Goal: Transaction & Acquisition: Obtain resource

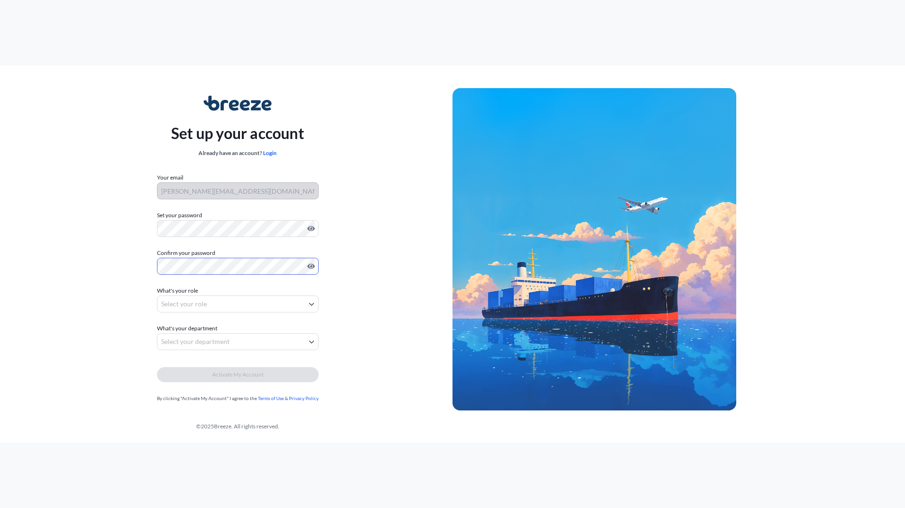
click at [213, 303] on body "Set up your account Already have an account? Login Your email [PERSON_NAME][EMA…" at bounding box center [452, 254] width 905 height 508
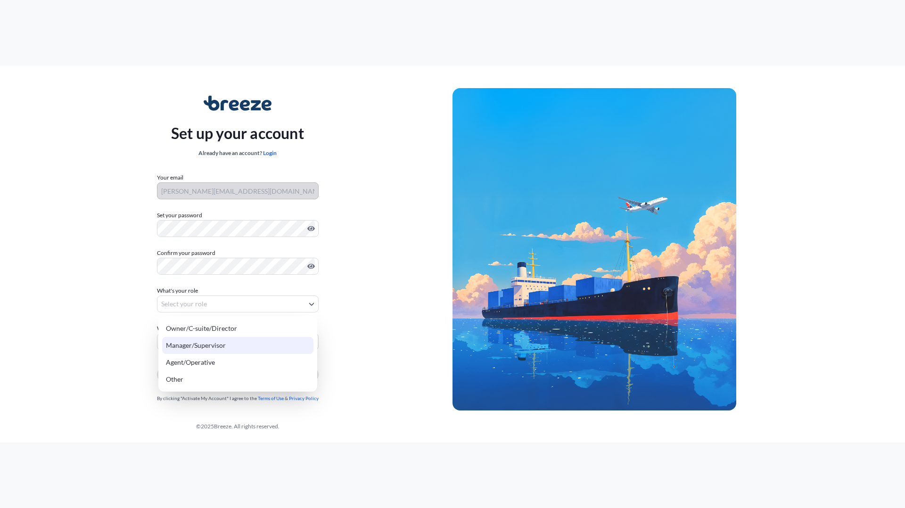
click at [253, 346] on div "Manager/Supervisor" at bounding box center [237, 345] width 151 height 17
select select "manager/supervisor"
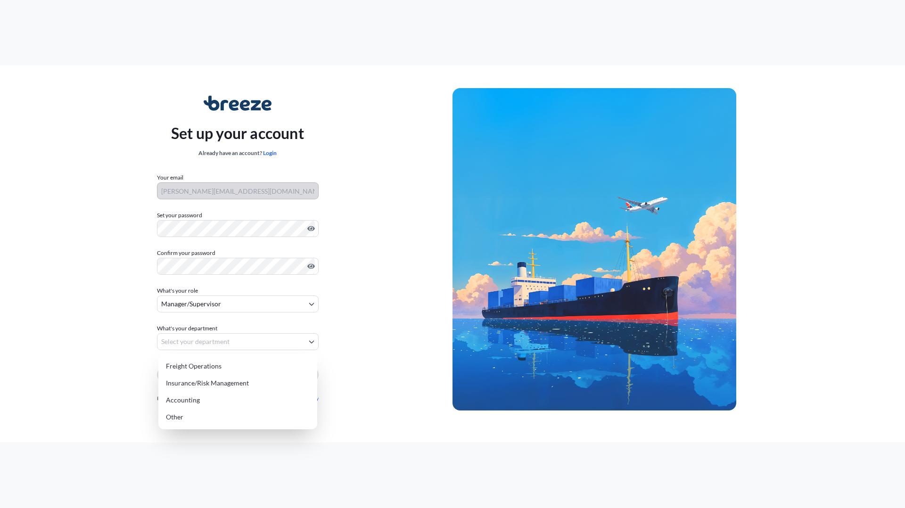
click at [221, 346] on body "Set up your account Already have an account? Login Your email [PERSON_NAME][EMA…" at bounding box center [452, 254] width 905 height 508
click at [261, 419] on div "Other" at bounding box center [237, 417] width 151 height 17
select select "other"
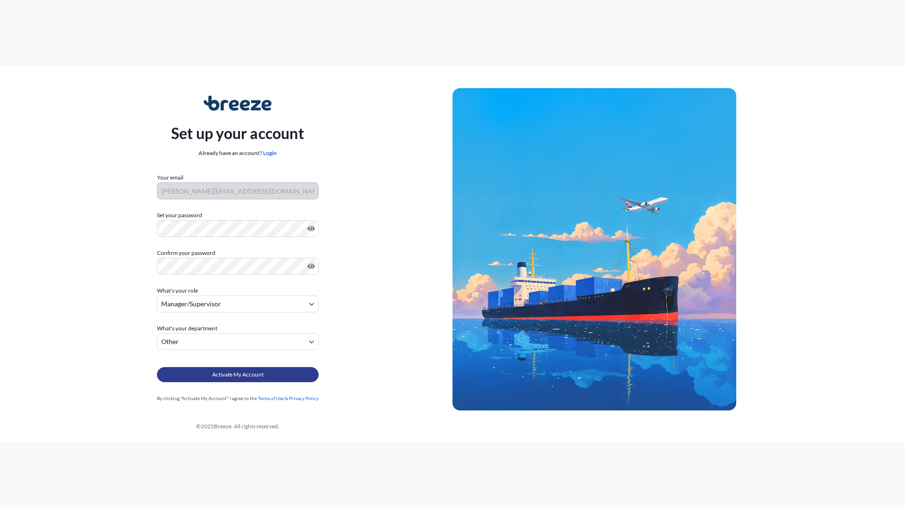
click at [225, 374] on span "Activate My Account" at bounding box center [237, 374] width 51 height 9
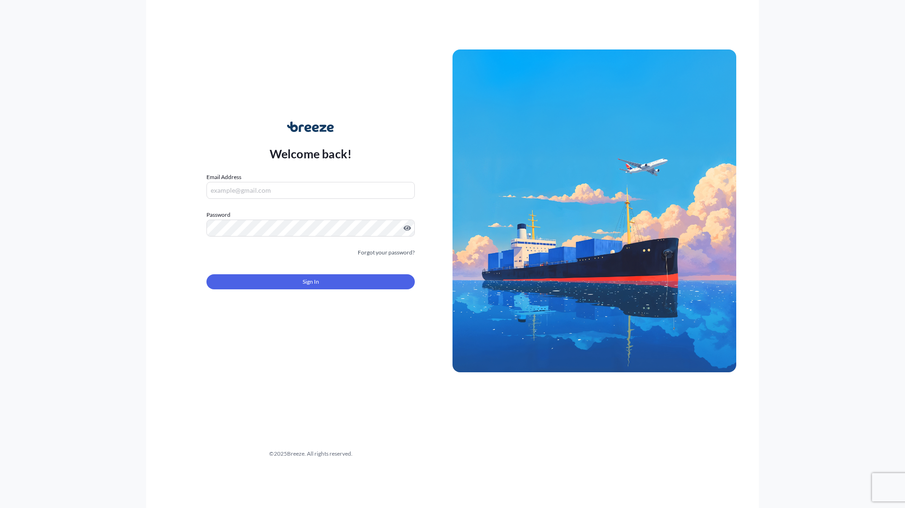
drag, startPoint x: 262, startPoint y: 173, endPoint x: 263, endPoint y: 180, distance: 7.1
click at [262, 173] on div "Email Address" at bounding box center [310, 186] width 208 height 26
click at [266, 187] on input "Email Address" at bounding box center [310, 190] width 208 height 17
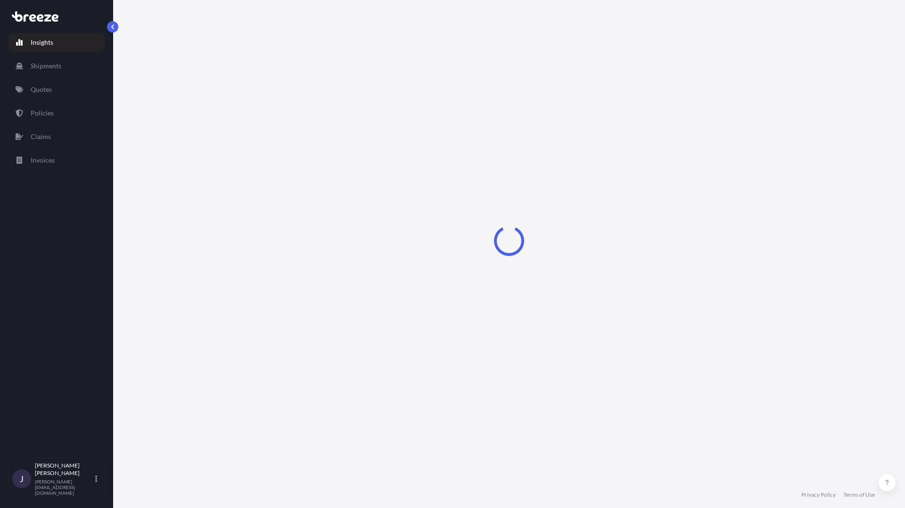
select select "2025"
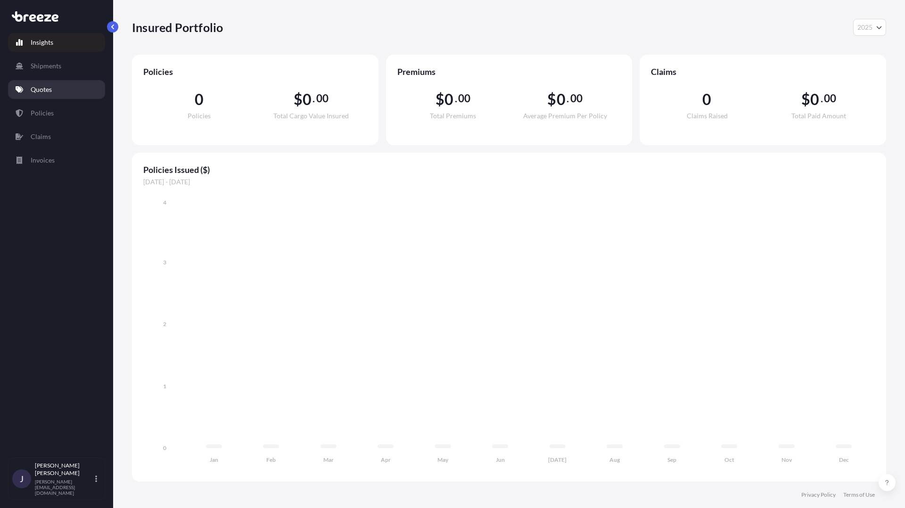
click at [44, 93] on p "Quotes" at bounding box center [41, 89] width 21 height 9
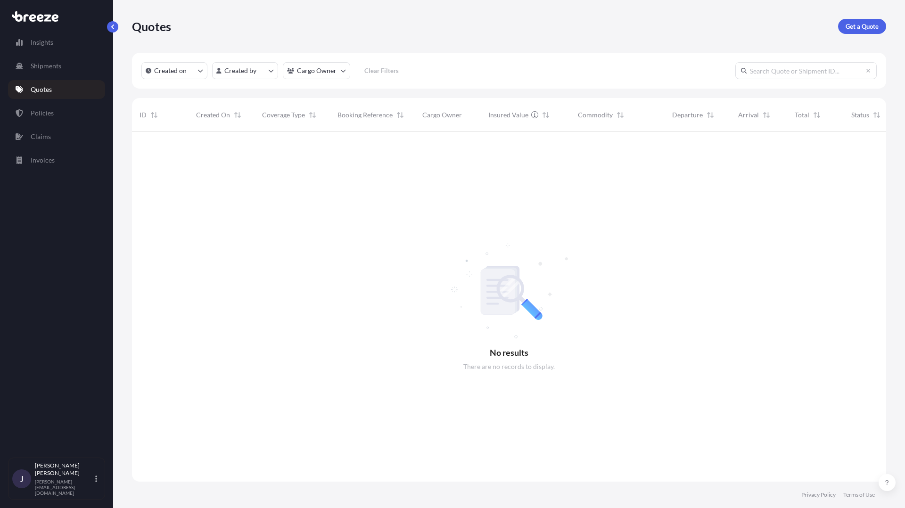
scroll to position [384, 754]
click at [861, 33] on link "Get a Quote" at bounding box center [862, 26] width 48 height 15
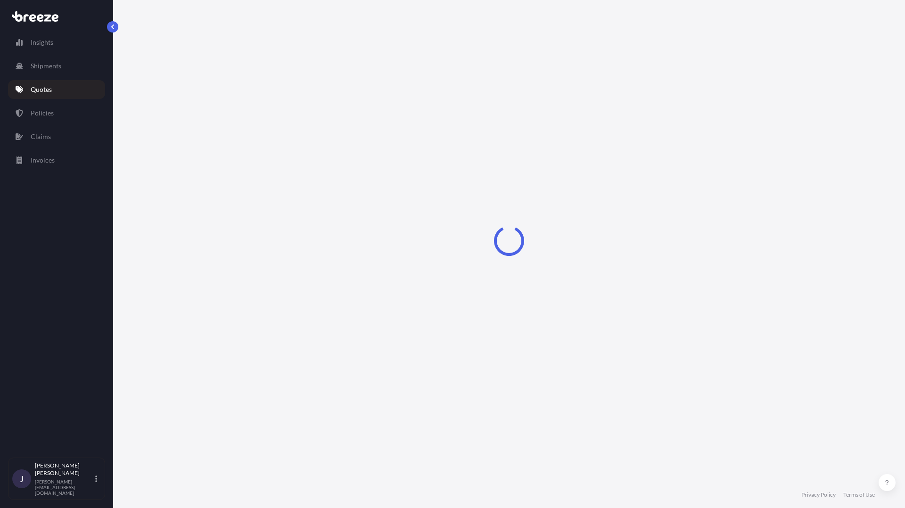
select select "Sea"
select select "1"
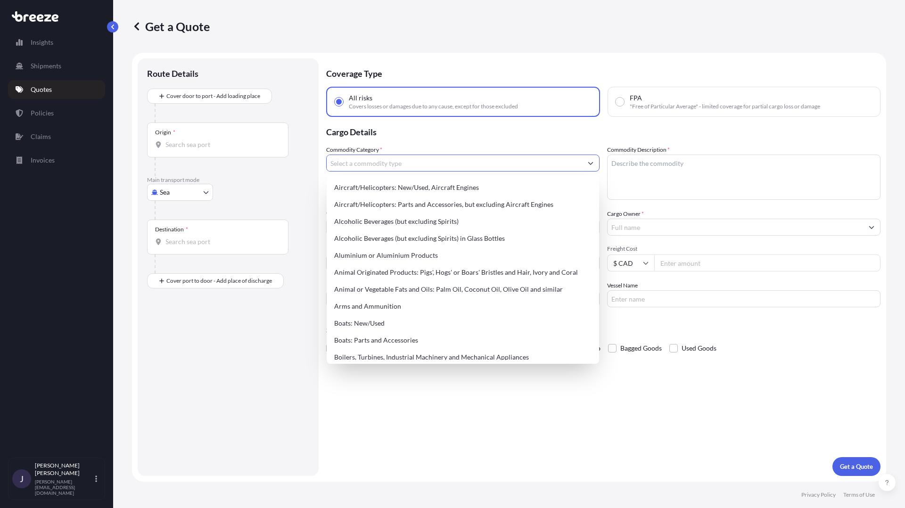
click at [409, 166] on input "Commodity Category *" at bounding box center [455, 163] width 256 height 17
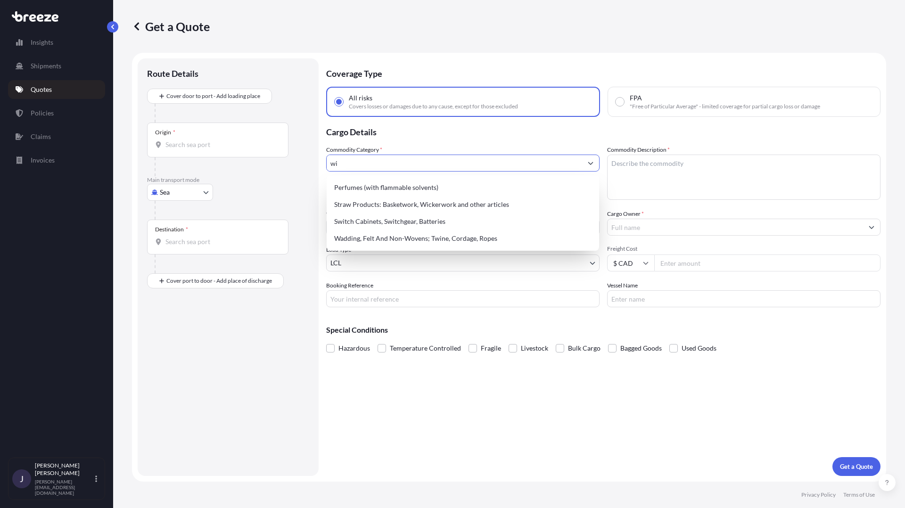
type input "w"
